Goal: Information Seeking & Learning: Check status

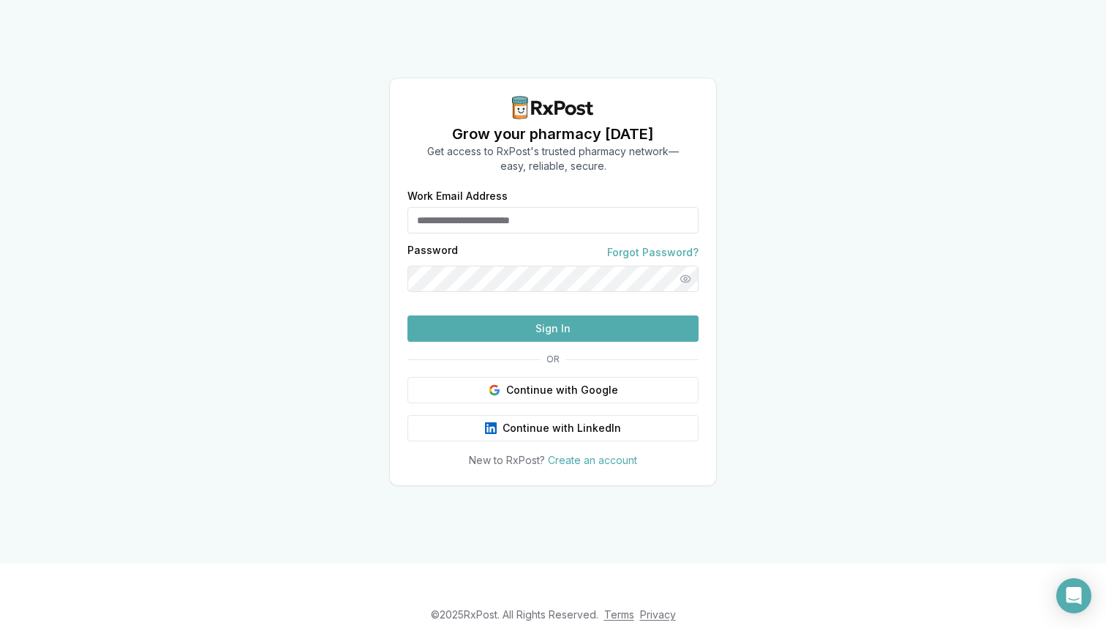
type input "**********"
click at [524, 342] on button "Sign In" at bounding box center [552, 328] width 291 height 26
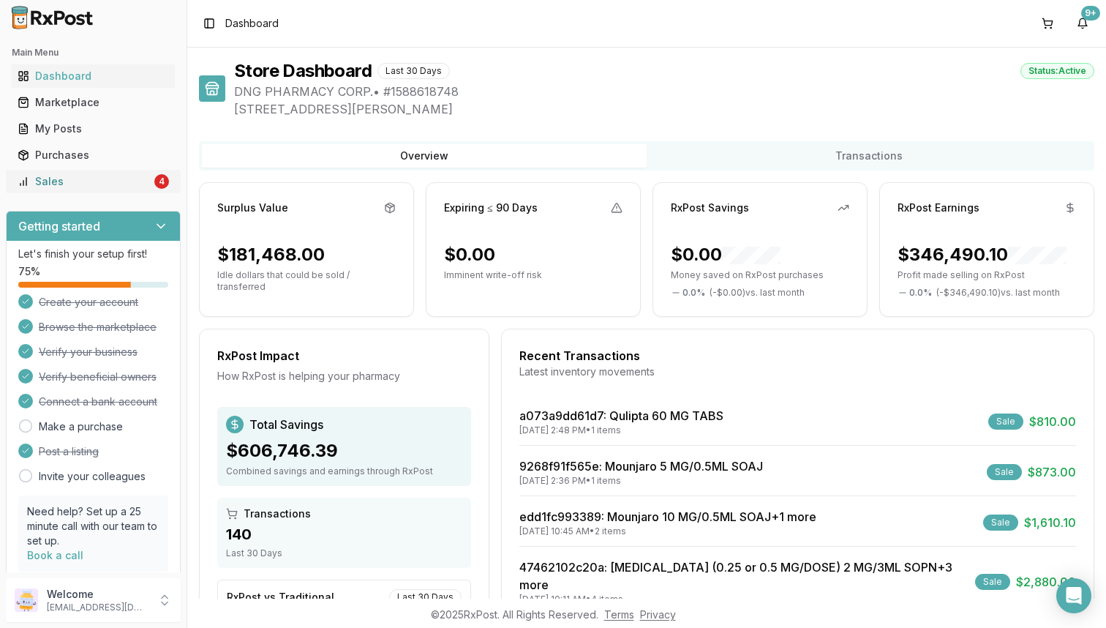
click at [113, 181] on div "Sales" at bounding box center [85, 181] width 134 height 15
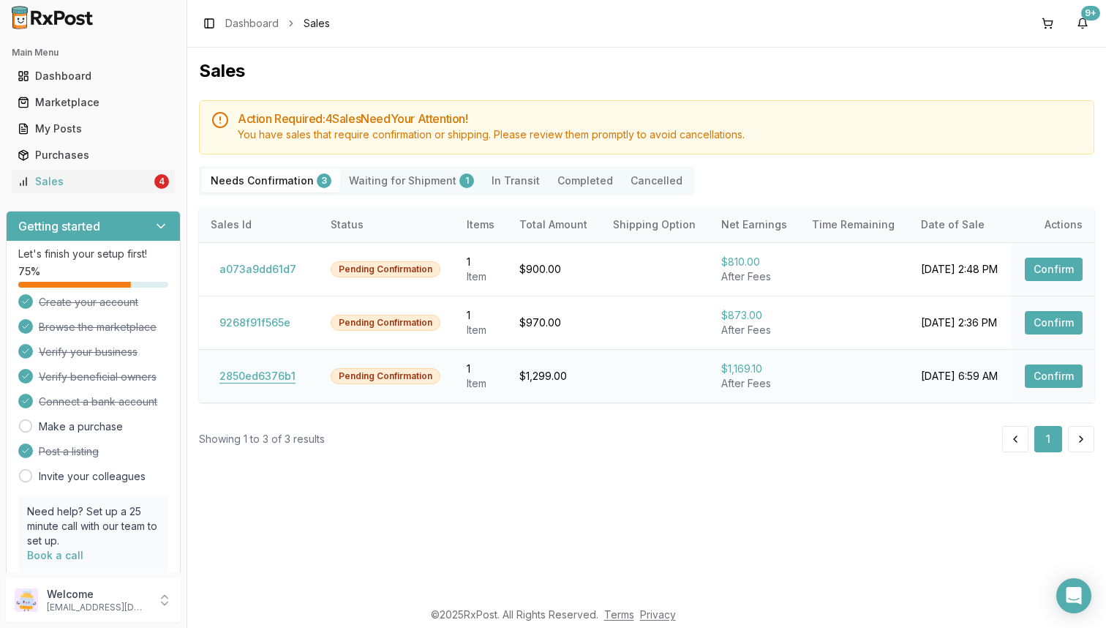
click at [243, 378] on button "2850ed6376b1" at bounding box center [258, 375] width 94 height 23
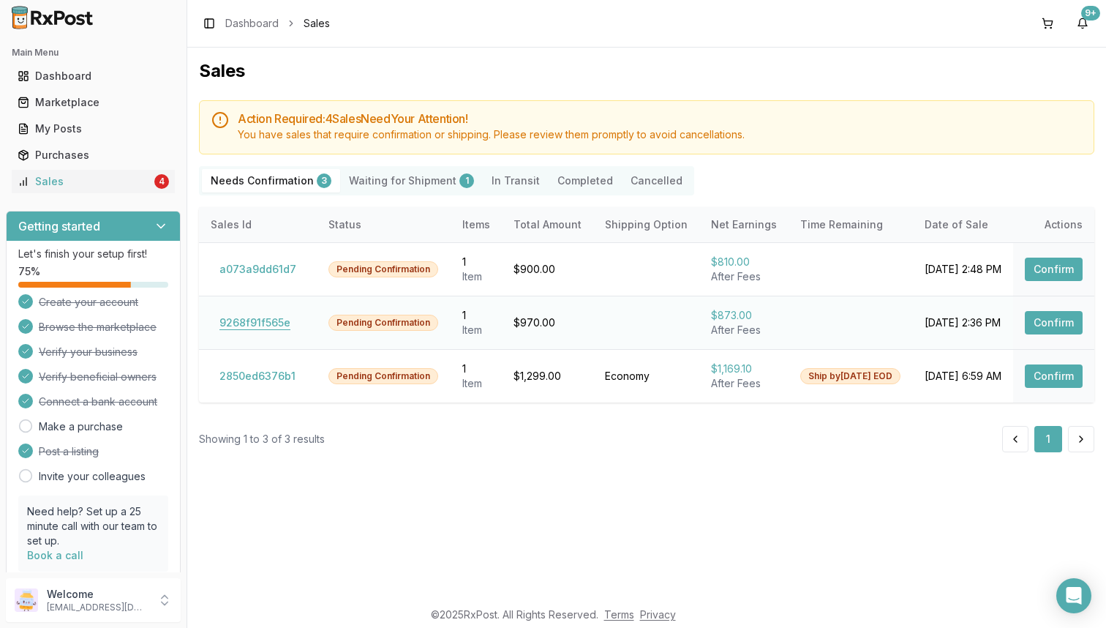
click at [256, 321] on button "9268f91f565e" at bounding box center [255, 322] width 89 height 23
click at [268, 254] on td "a073a9dd61d7" at bounding box center [258, 268] width 118 height 53
click at [268, 266] on button "a073a9dd61d7" at bounding box center [258, 268] width 94 height 23
